Goal: Find specific page/section: Find specific page/section

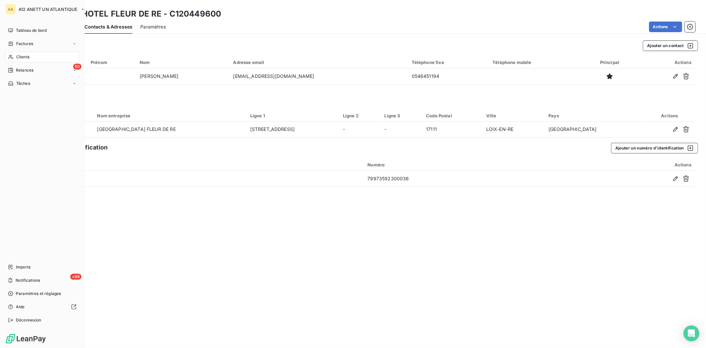
click at [22, 57] on span "Clients" at bounding box center [22, 57] width 13 height 6
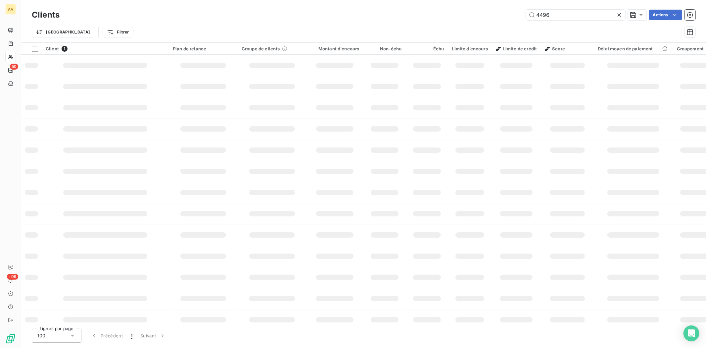
drag, startPoint x: 578, startPoint y: 15, endPoint x: 494, endPoint y: 16, distance: 84.1
click at [496, 18] on div "4496 Actions" at bounding box center [382, 15] width 628 height 11
type input "2068"
click at [558, 13] on input "2068" at bounding box center [575, 15] width 99 height 11
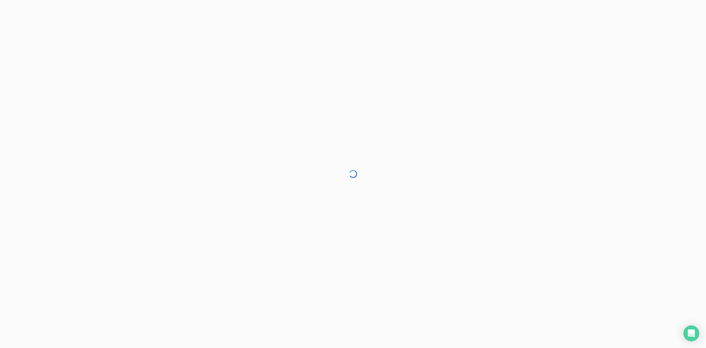
click at [102, 0] on div at bounding box center [353, 174] width 706 height 348
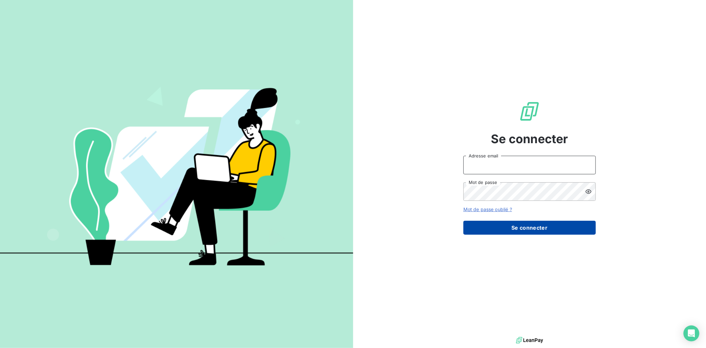
type input "v.locre@anett.fr"
click at [535, 230] on button "Se connecter" at bounding box center [529, 227] width 132 height 14
click at [520, 223] on button "Se connecter" at bounding box center [529, 227] width 132 height 14
drag, startPoint x: 520, startPoint y: 223, endPoint x: 507, endPoint y: 219, distance: 13.6
click at [520, 223] on button "Se connecter" at bounding box center [529, 227] width 132 height 14
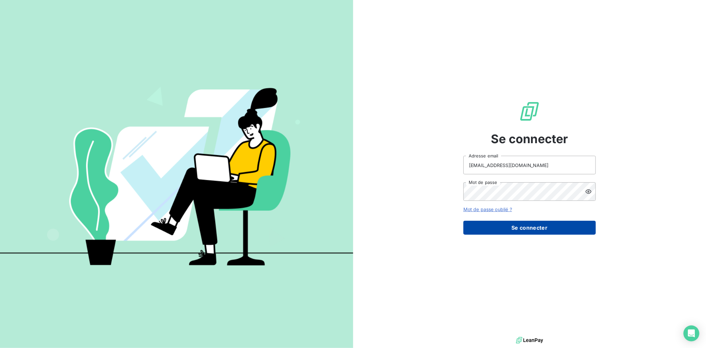
click at [472, 230] on button "Se connecter" at bounding box center [529, 227] width 132 height 14
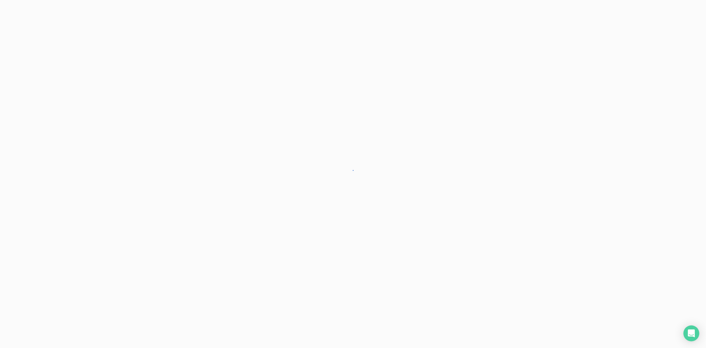
click at [534, 232] on div at bounding box center [353, 174] width 706 height 348
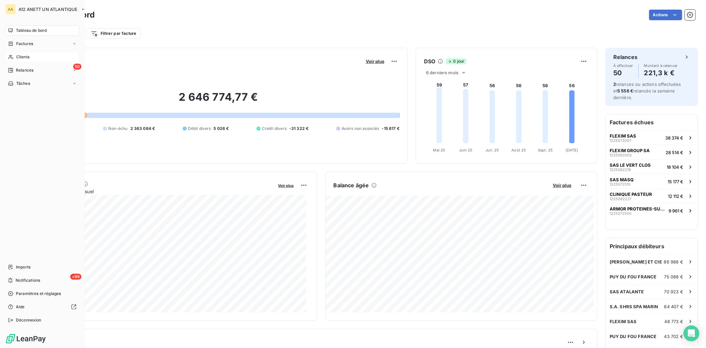
click at [22, 57] on span "Clients" at bounding box center [22, 57] width 13 height 6
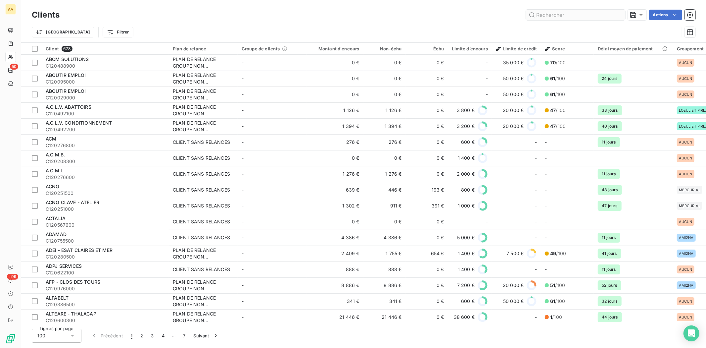
click at [549, 13] on input "text" at bounding box center [575, 15] width 99 height 11
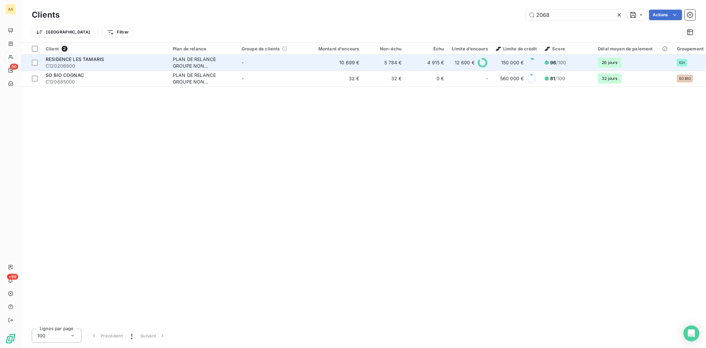
type input "2068"
click at [57, 61] on span "RESIDENCE LES TAMARIS" at bounding box center [75, 59] width 58 height 6
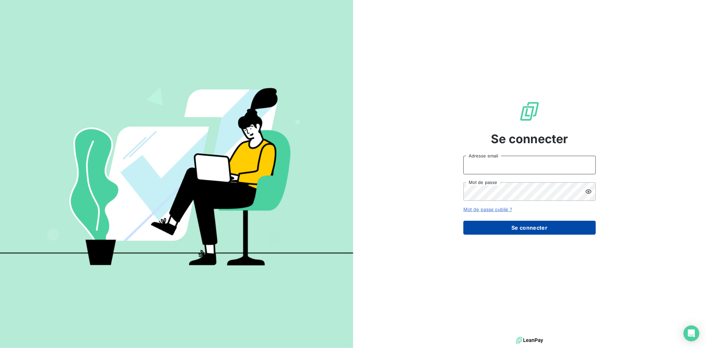
type input "v.locre@anett.fr"
click at [535, 222] on button "Se connecter" at bounding box center [529, 227] width 132 height 14
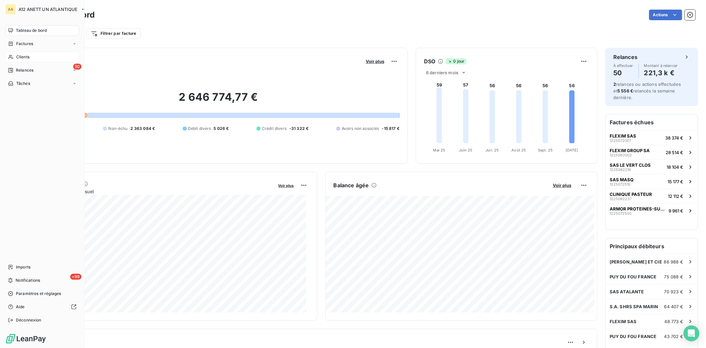
click at [20, 56] on span "Clients" at bounding box center [22, 57] width 13 height 6
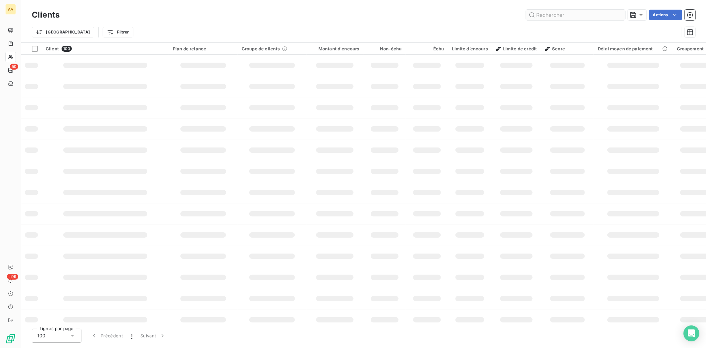
click at [559, 12] on input "text" at bounding box center [575, 15] width 99 height 11
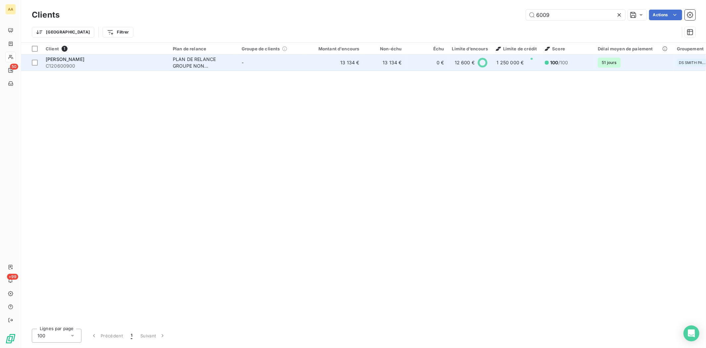
type input "6009"
click at [72, 65] on span "C120600900" at bounding box center [105, 66] width 119 height 7
